Goal: Navigation & Orientation: Find specific page/section

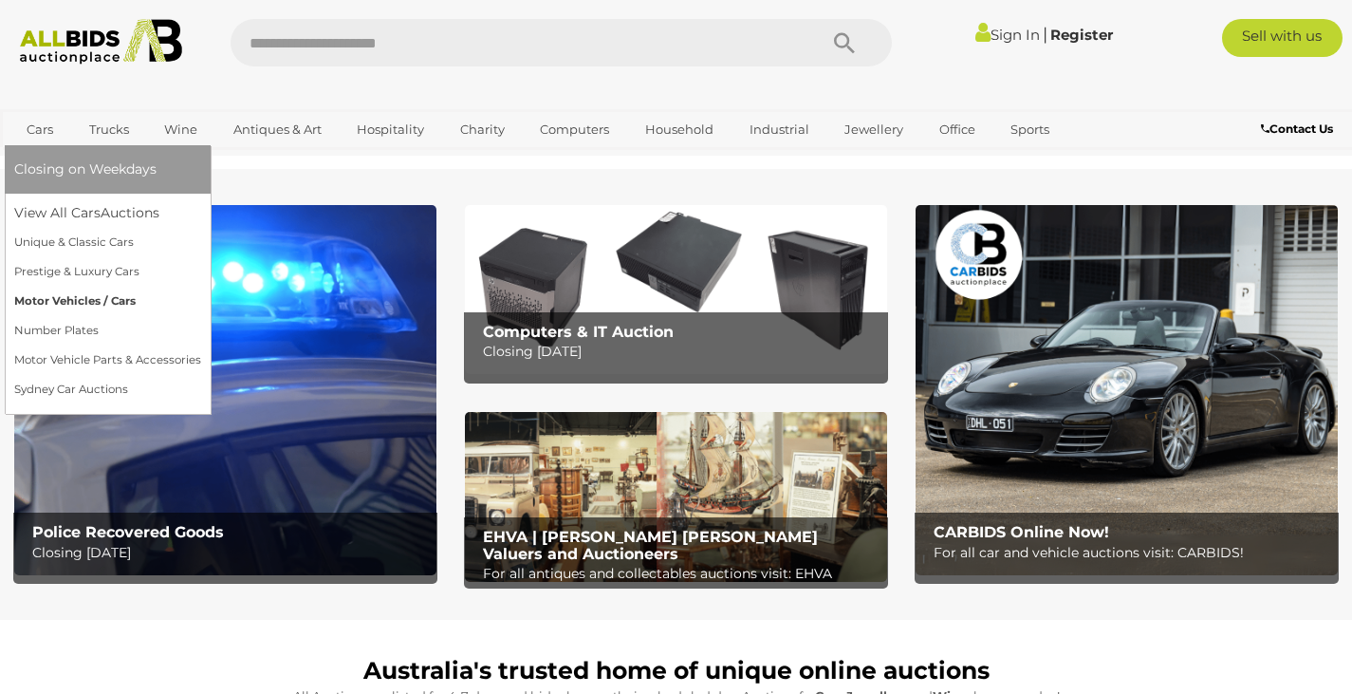
click at [46, 302] on link "Motor Vehicles / Cars" at bounding box center [107, 301] width 187 height 29
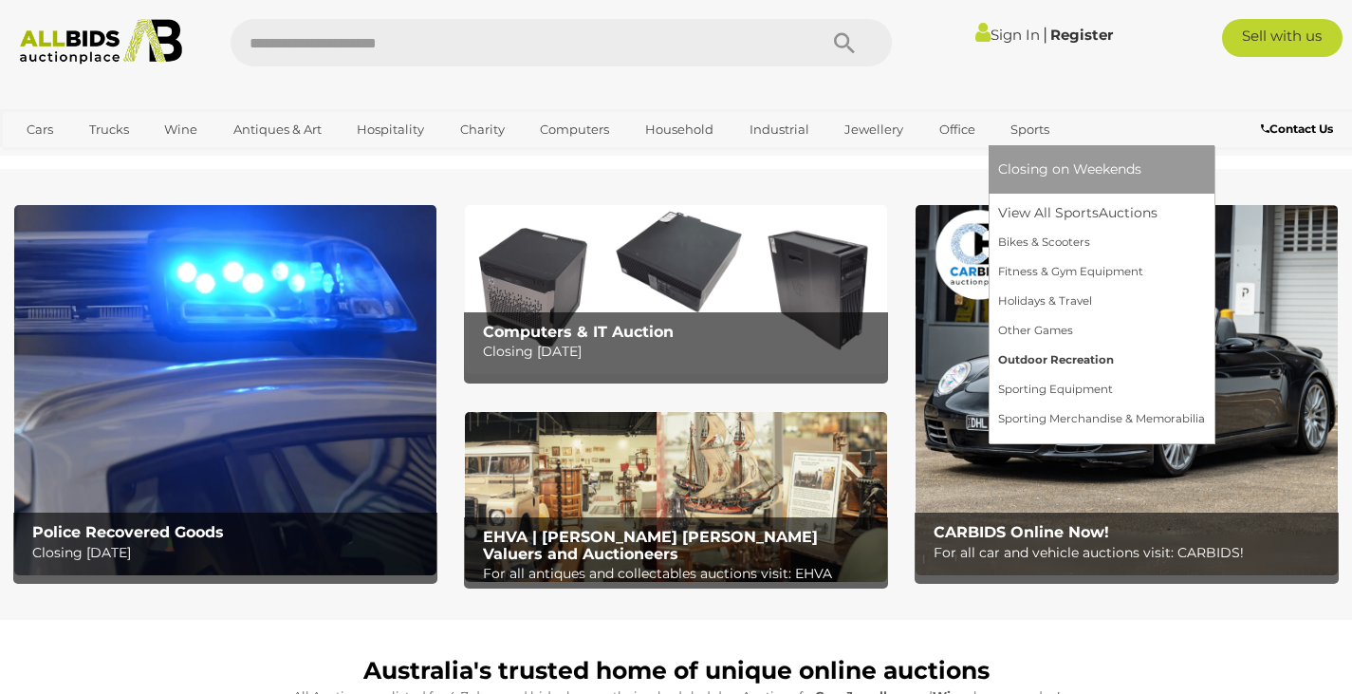
click at [1028, 357] on link "Outdoor Recreation" at bounding box center [1101, 359] width 207 height 29
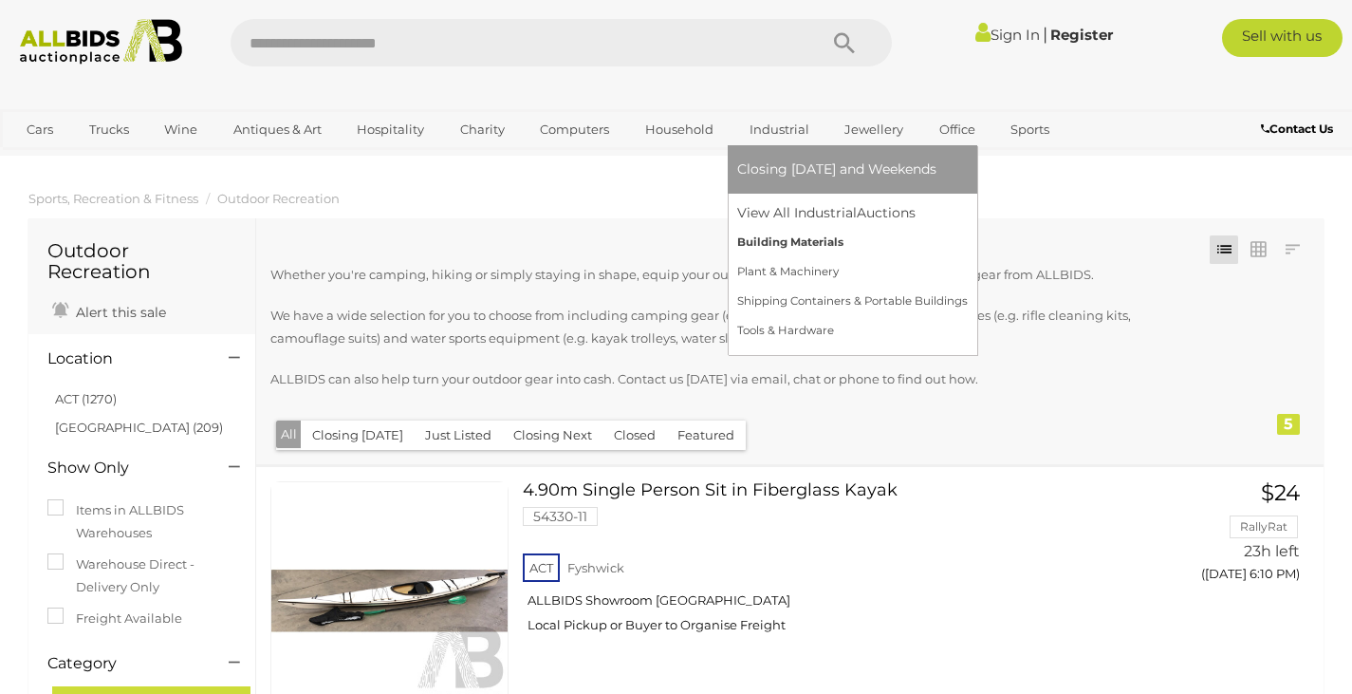
click at [767, 243] on link "Building Materials" at bounding box center [852, 242] width 231 height 29
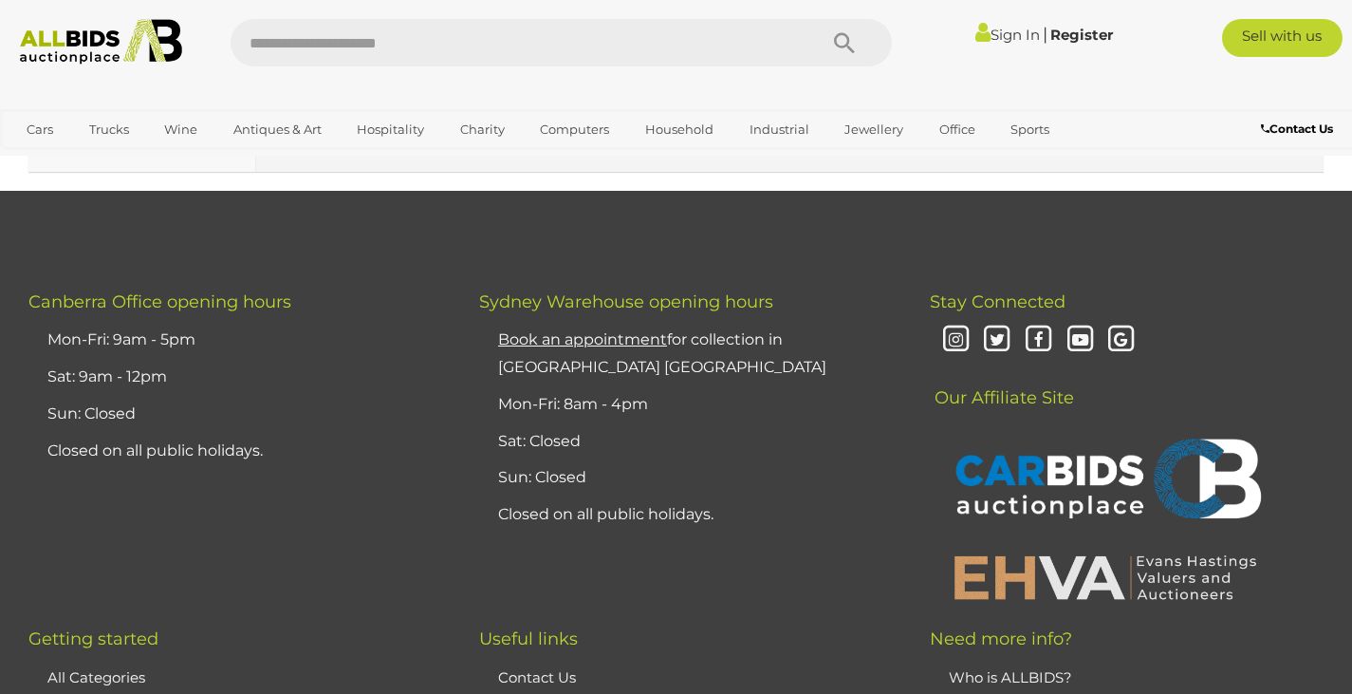
scroll to position [8731, 0]
